Goal: Task Accomplishment & Management: Complete application form

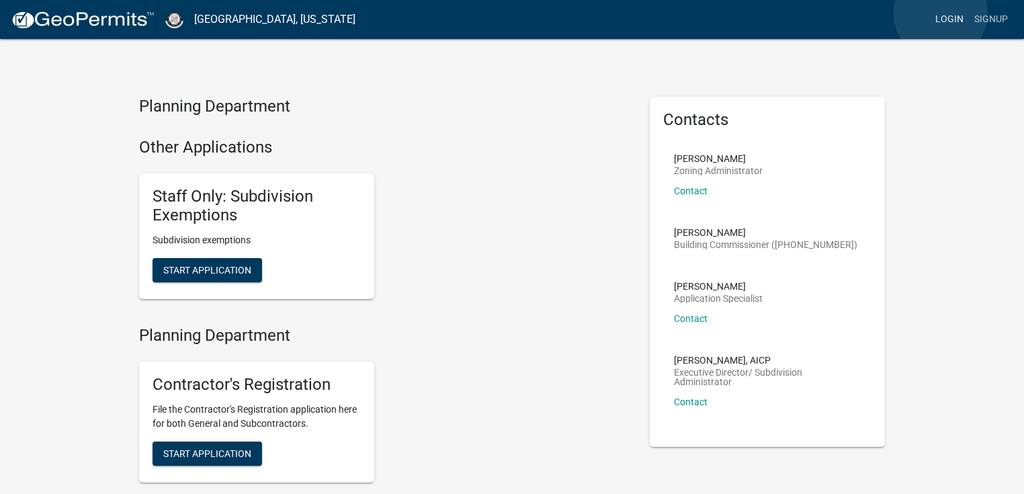
click at [941, 13] on link "Login" at bounding box center [949, 20] width 39 height 26
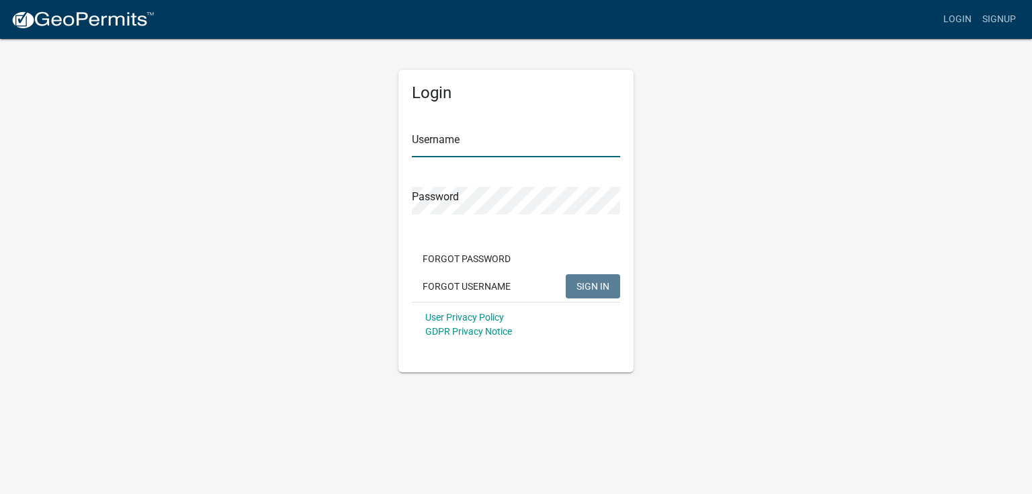
click at [501, 135] on input "Username" at bounding box center [516, 144] width 208 height 28
paste input "[PERSON_NAME]"
type input "[PERSON_NAME]"
click at [604, 284] on span "SIGN IN" at bounding box center [593, 285] width 33 height 11
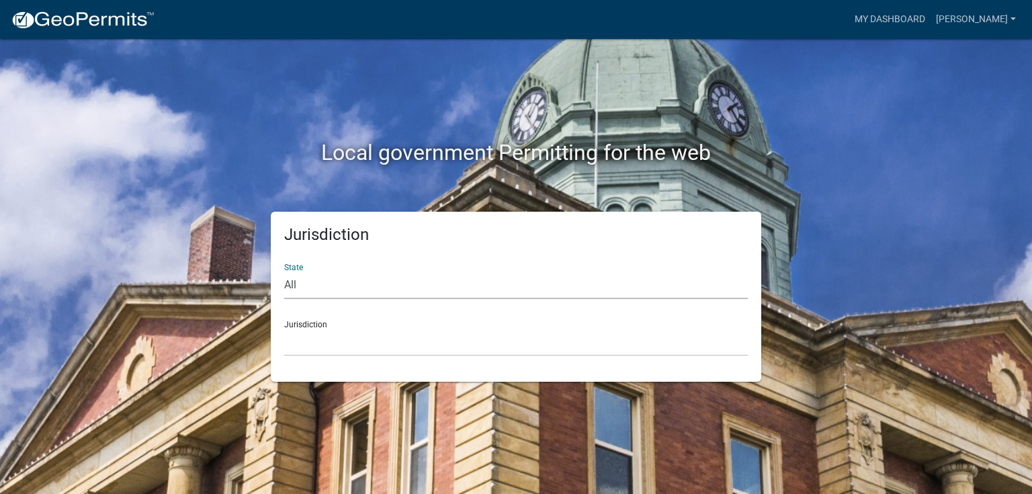
click at [445, 277] on select "All [US_STATE] [US_STATE] [US_STATE] [US_STATE] [US_STATE] [US_STATE] [US_STATE…" at bounding box center [516, 286] width 464 height 28
select select "[US_STATE]"
click at [284, 272] on select "All [US_STATE] [US_STATE] [US_STATE] [US_STATE] [US_STATE] [US_STATE] [US_STATE…" at bounding box center [516, 286] width 464 height 28
click at [358, 338] on select "City of [GEOGRAPHIC_DATA], [US_STATE] City of [GEOGRAPHIC_DATA], [US_STATE] Cit…" at bounding box center [516, 343] width 464 height 28
click at [356, 348] on select "City of [GEOGRAPHIC_DATA], [US_STATE] City of [GEOGRAPHIC_DATA], [US_STATE] Cit…" at bounding box center [516, 343] width 464 height 28
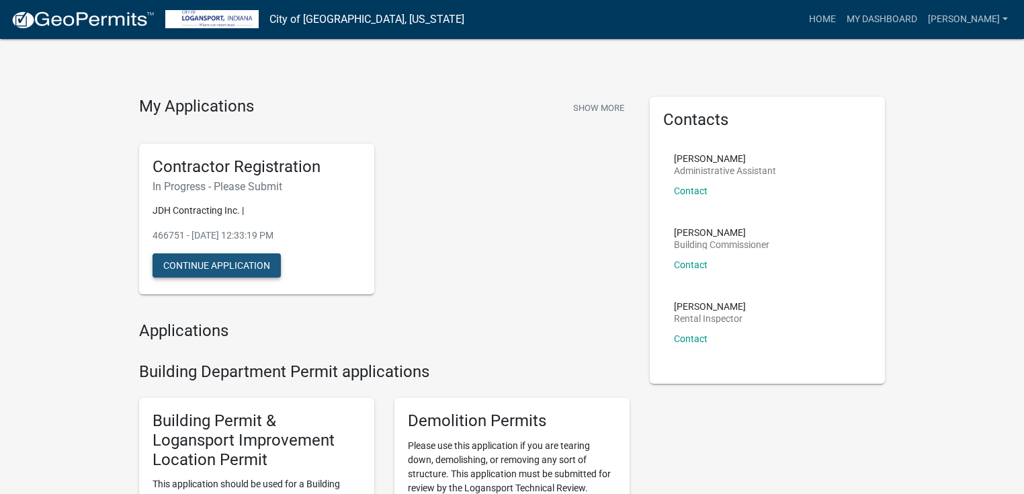
click at [259, 263] on button "Continue Application" at bounding box center [217, 265] width 128 height 24
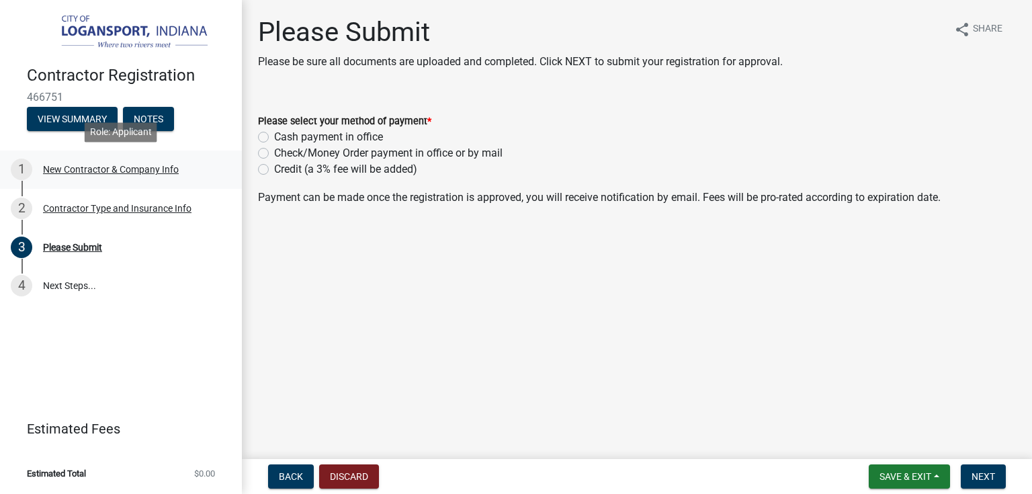
click at [142, 167] on div "New Contractor & Company Info" at bounding box center [111, 169] width 136 height 9
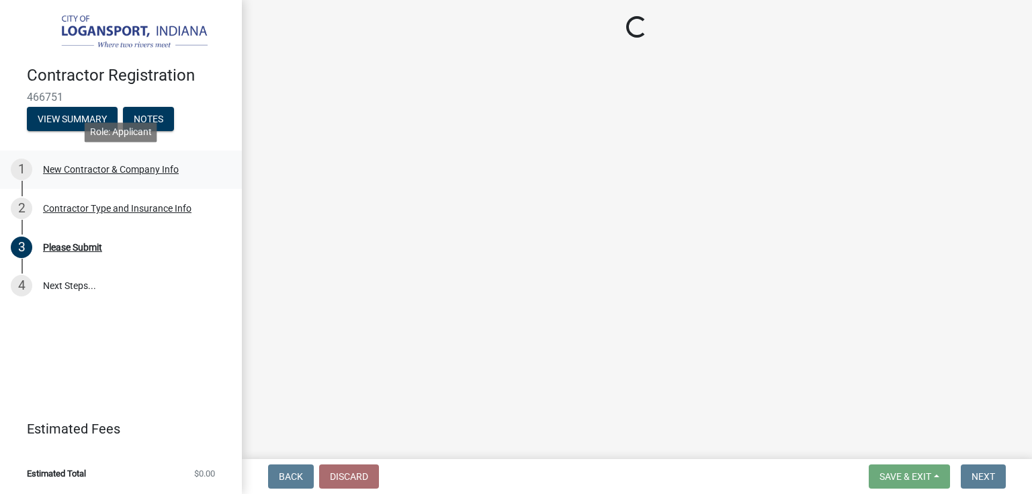
select select "IN"
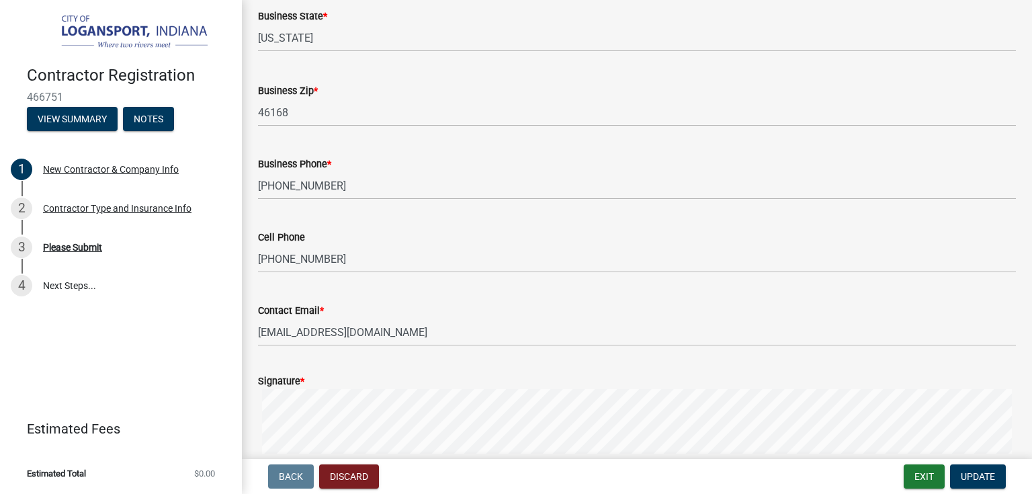
scroll to position [1172, 0]
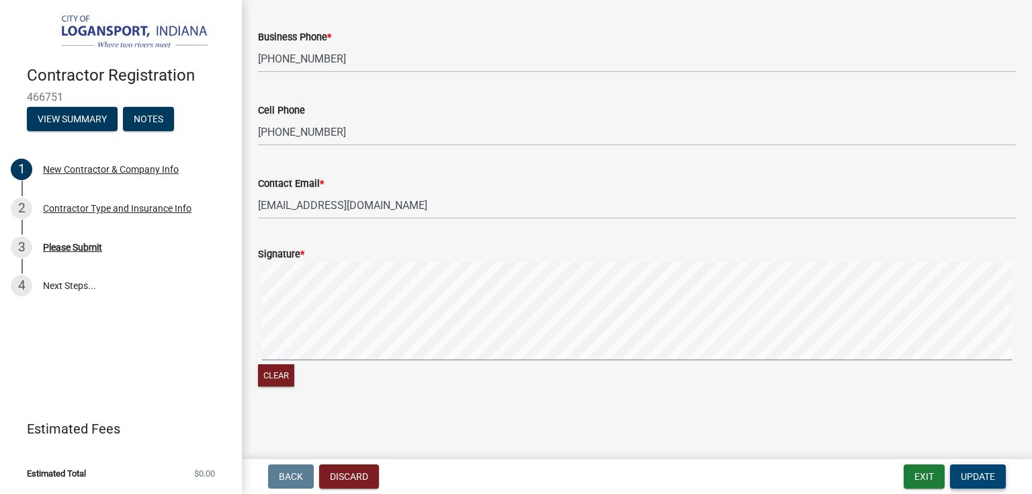
click at [969, 473] on span "Update" at bounding box center [978, 476] width 34 height 11
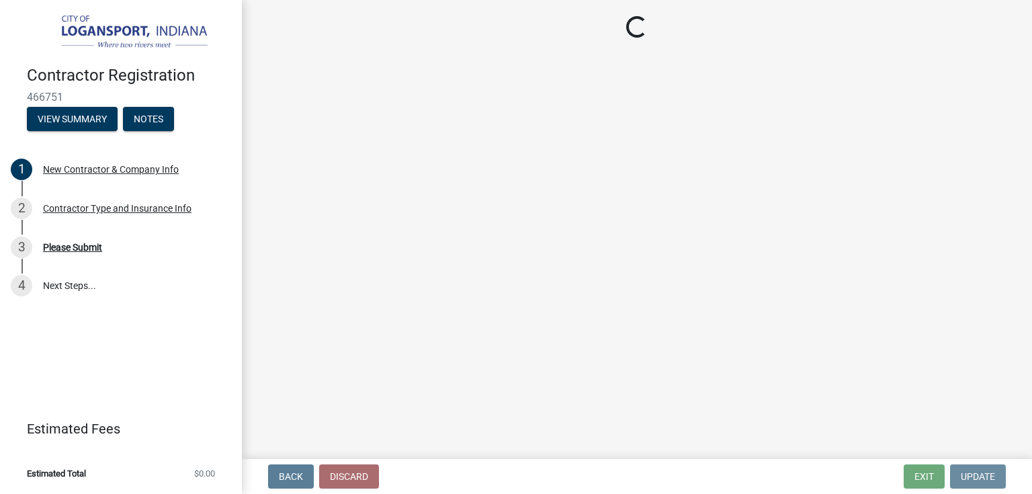
scroll to position [0, 0]
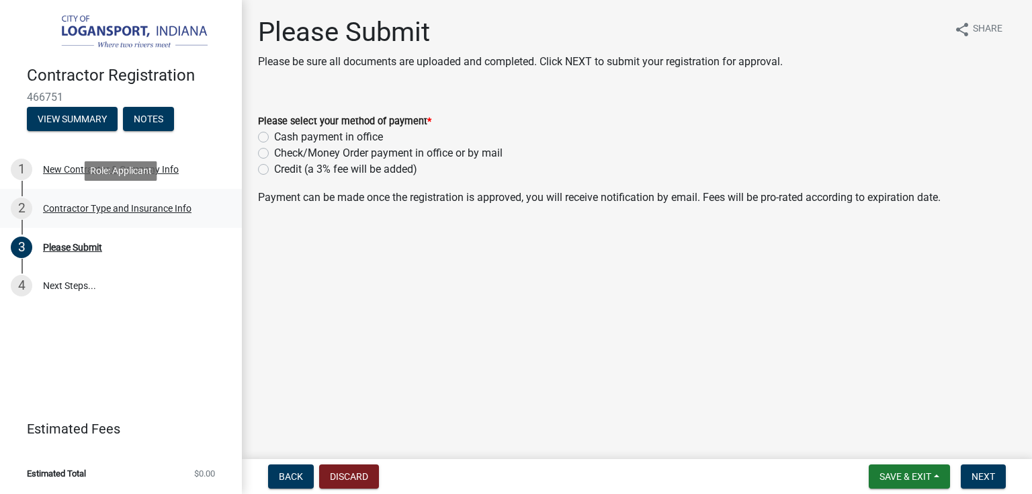
click at [95, 215] on div "2 Contractor Type and Insurance Info" at bounding box center [116, 209] width 210 height 22
select select "59ca3136-e07f-4996-a1bb-2b601bcdc5f6"
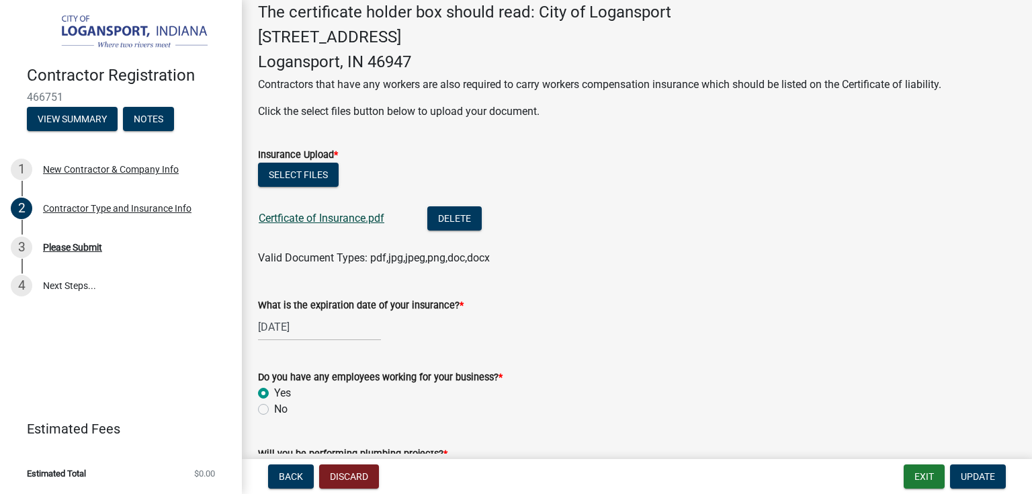
scroll to position [481, 0]
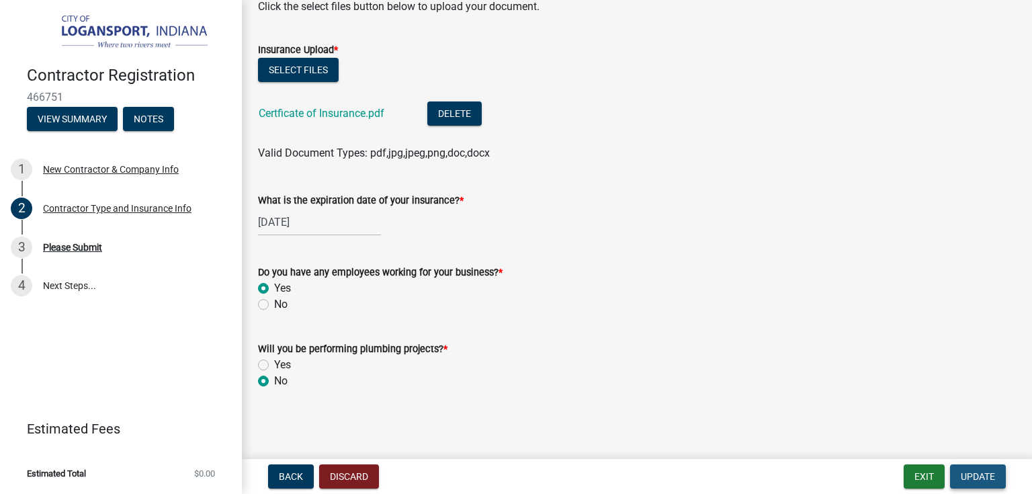
click at [974, 474] on span "Update" at bounding box center [978, 476] width 34 height 11
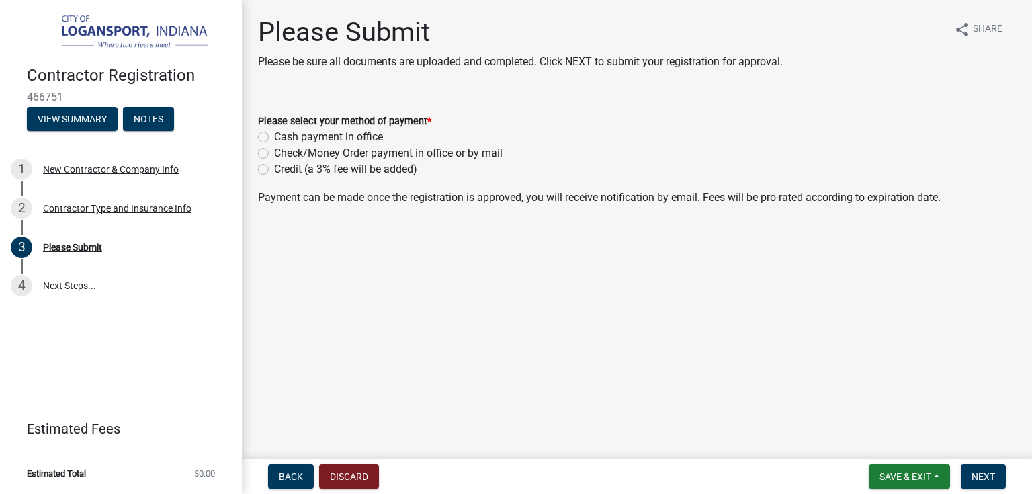
click at [274, 165] on label "Credit (a 3% fee will be added)" at bounding box center [345, 169] width 143 height 16
click at [274, 165] on input "Credit (a 3% fee will be added)" at bounding box center [278, 165] width 9 height 9
radio input "true"
click at [992, 473] on span "Next" at bounding box center [984, 476] width 24 height 11
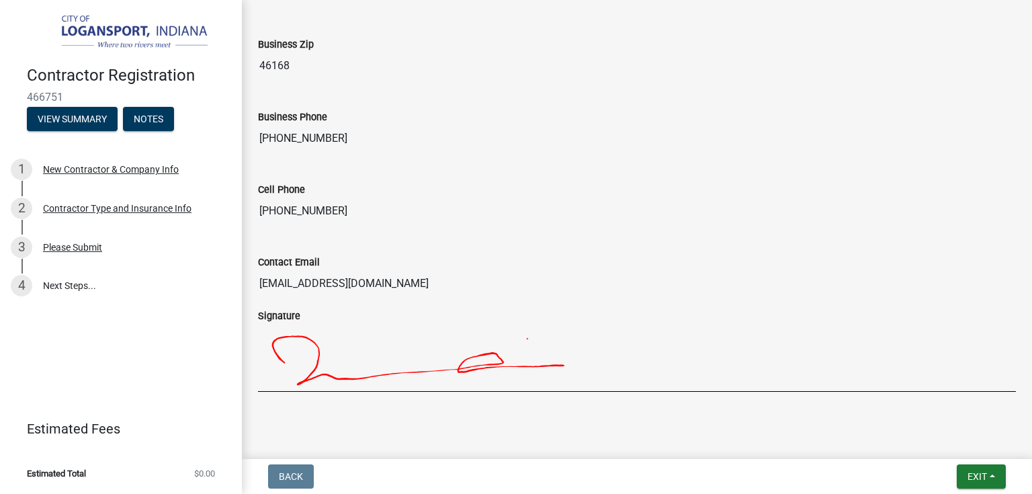
scroll to position [1166, 0]
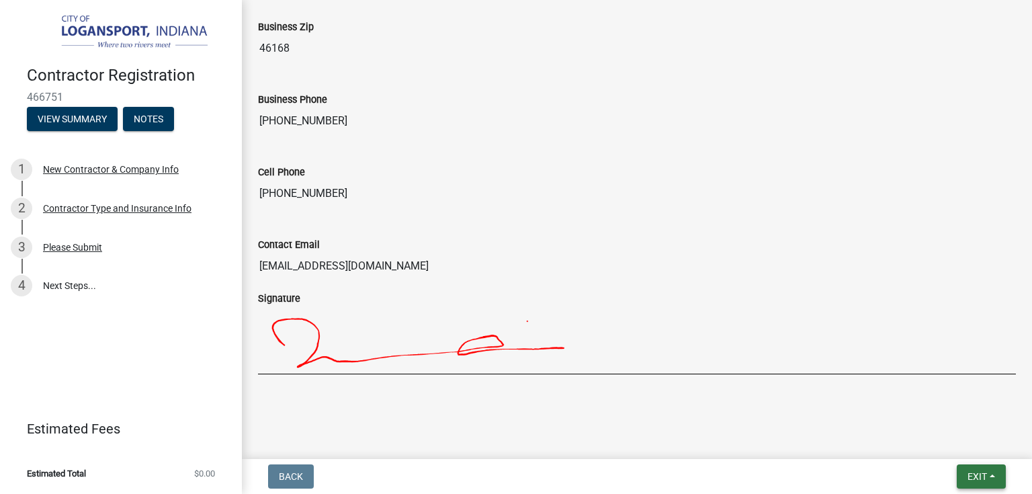
click at [989, 471] on button "Exit" at bounding box center [981, 476] width 49 height 24
click at [938, 446] on button "Save & Exit" at bounding box center [953, 441] width 108 height 32
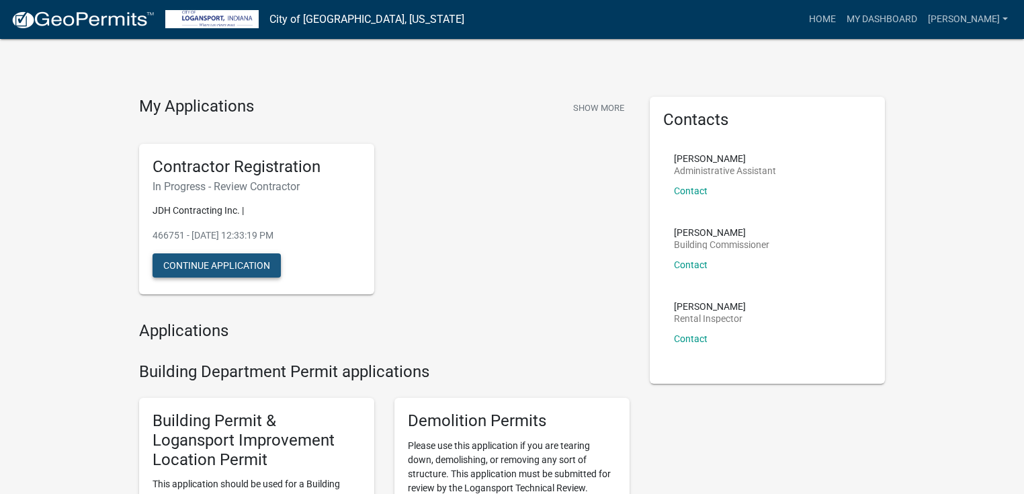
click at [227, 266] on button "Continue Application" at bounding box center [217, 265] width 128 height 24
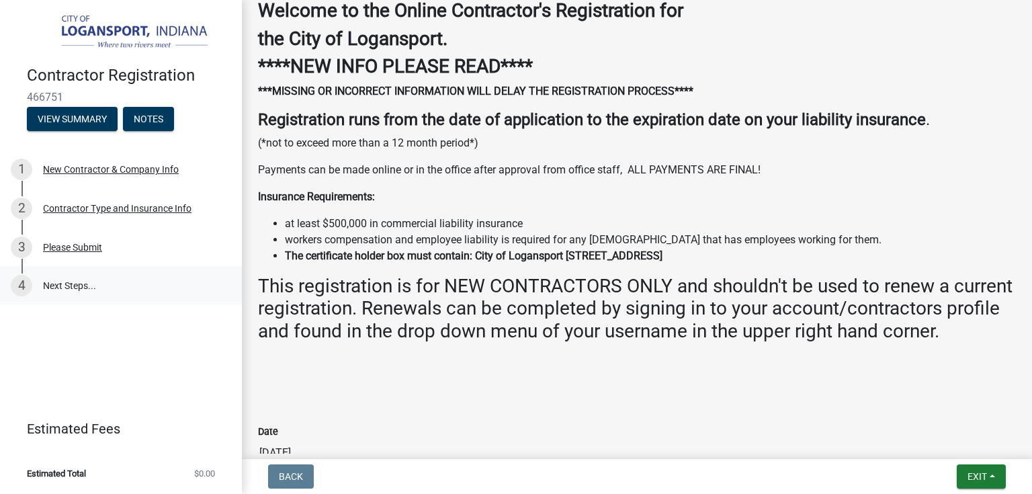
scroll to position [269, 0]
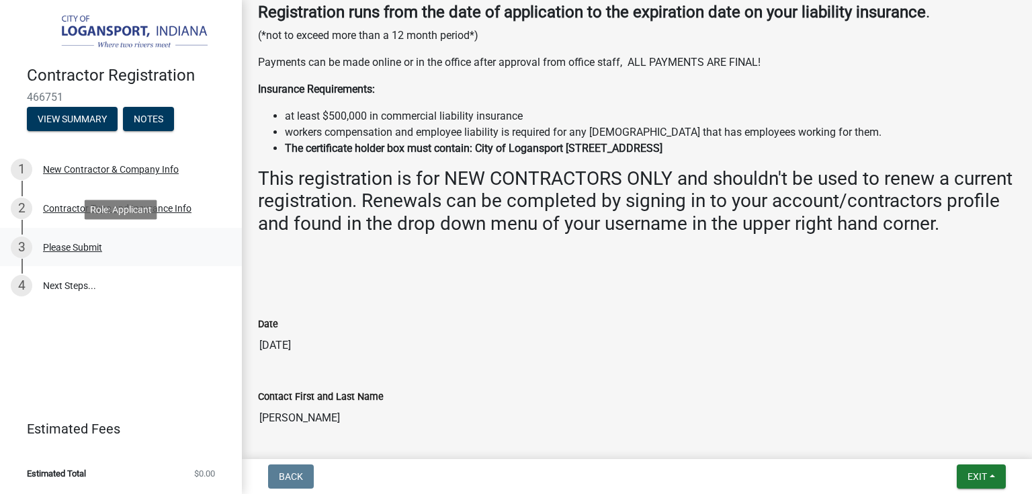
click at [78, 251] on div "Please Submit" at bounding box center [72, 247] width 59 height 9
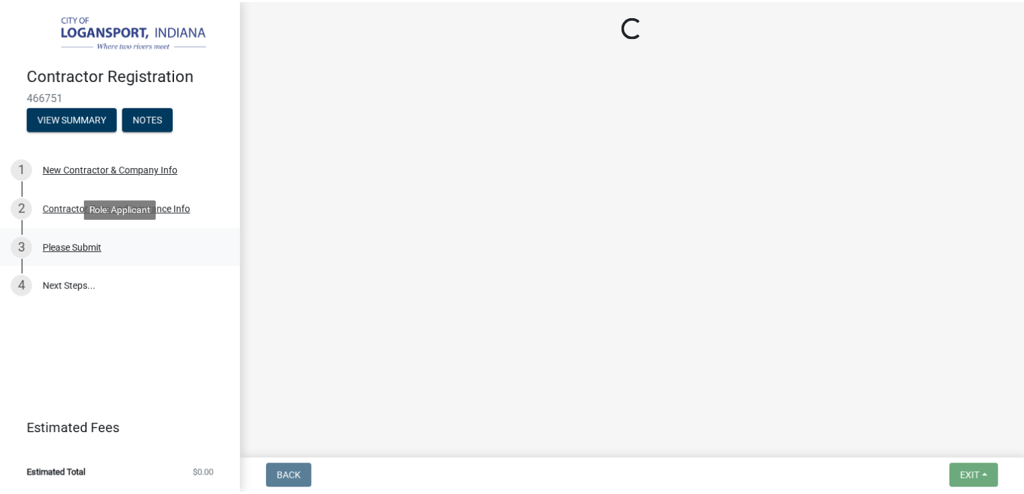
scroll to position [0, 0]
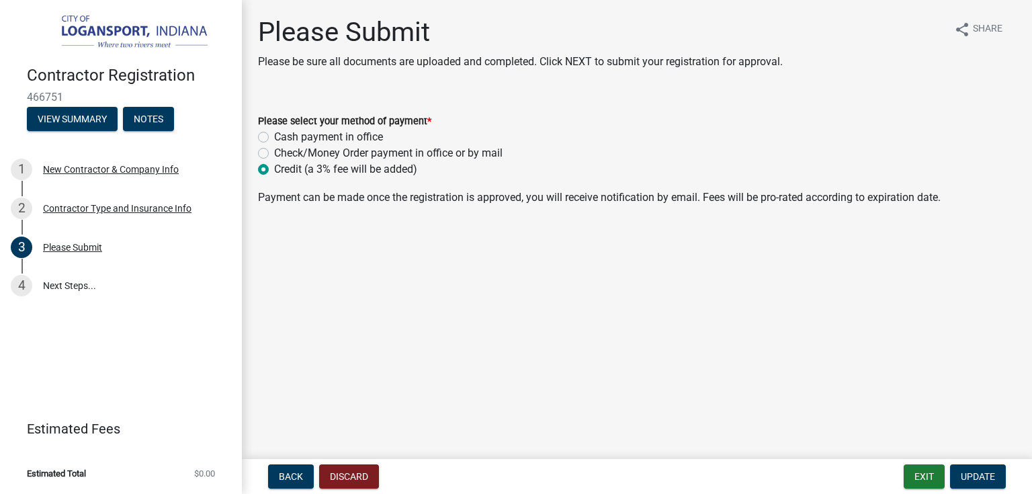
click at [671, 199] on p "Payment can be made once the registration is approved, you will receive notific…" at bounding box center [637, 198] width 758 height 16
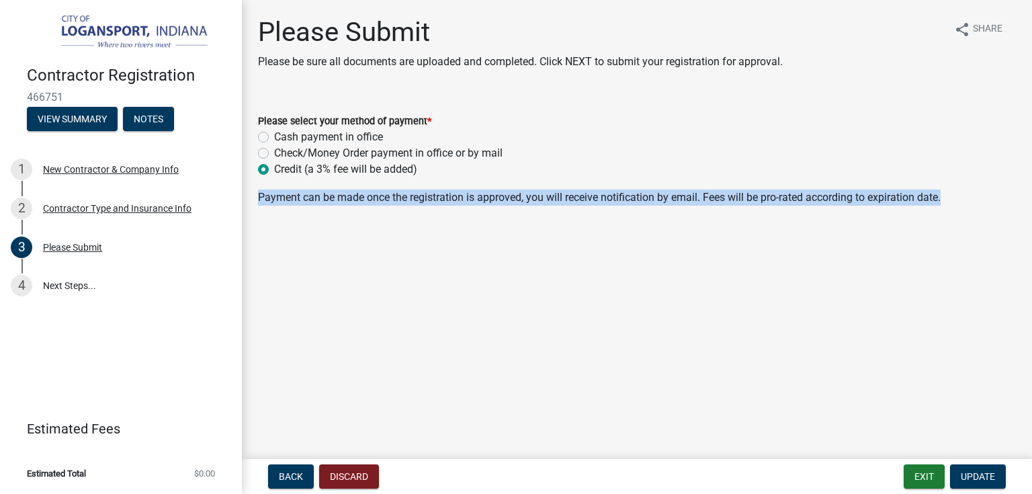
click at [671, 199] on p "Payment can be made once the registration is approved, you will receive notific…" at bounding box center [637, 198] width 758 height 16
copy wm-data-entity-input "Payment can be made once the registration is approved, you will receive notific…"
click at [984, 473] on span "Update" at bounding box center [978, 476] width 34 height 11
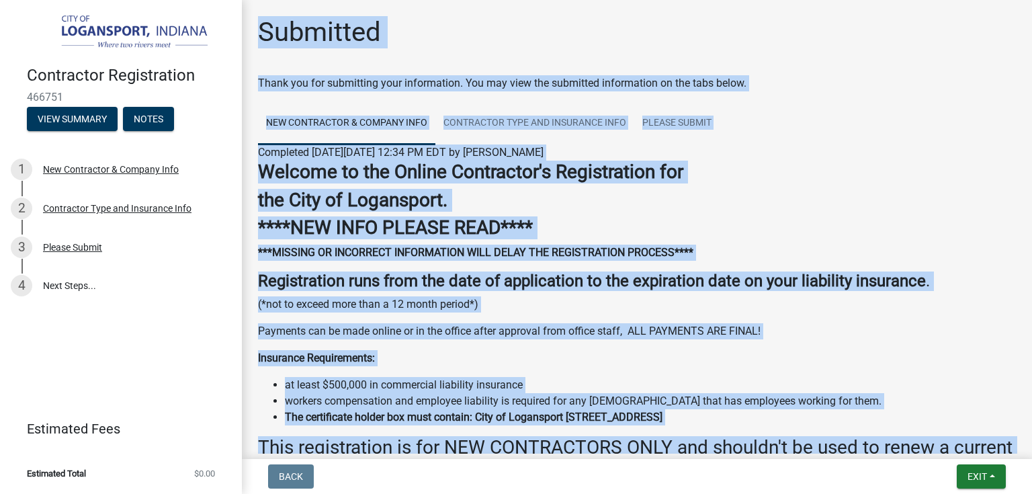
click at [589, 320] on div "Welcome to the Online Contractor's Registration for the City of [GEOGRAPHIC_DAT…" at bounding box center [637, 358] width 758 height 395
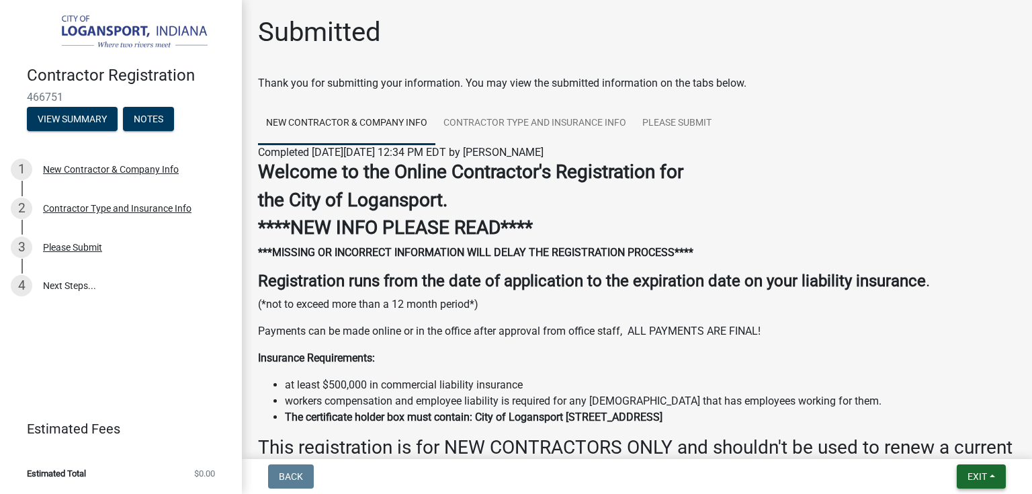
click at [995, 479] on button "Exit" at bounding box center [981, 476] width 49 height 24
click at [957, 446] on button "Save & Exit" at bounding box center [953, 441] width 108 height 32
